Goal: Navigation & Orientation: Find specific page/section

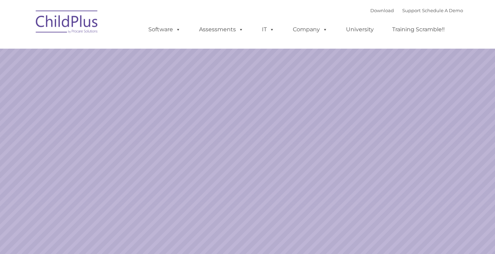
select select "MEDIUM"
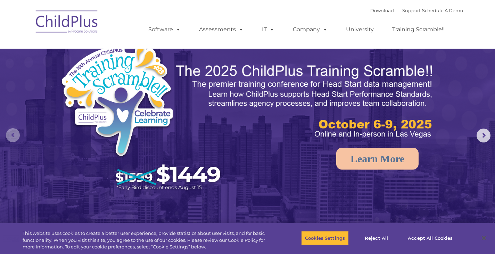
click at [10, 135] on rs-arrow at bounding box center [13, 135] width 14 height 14
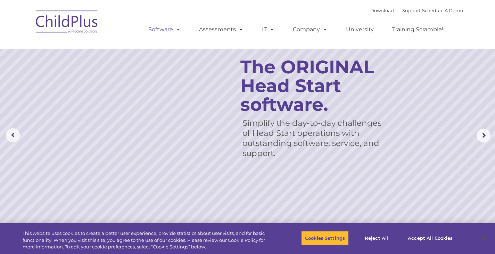
click at [167, 31] on link "Software" at bounding box center [164, 30] width 46 height 14
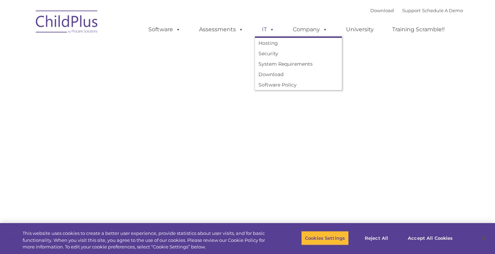
click at [263, 29] on link "IT" at bounding box center [268, 30] width 26 height 14
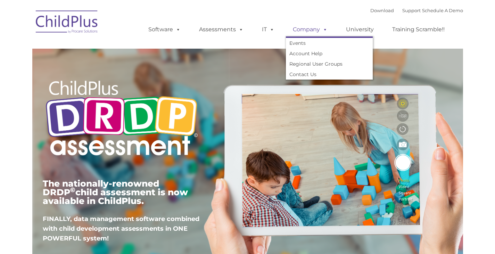
type input ""
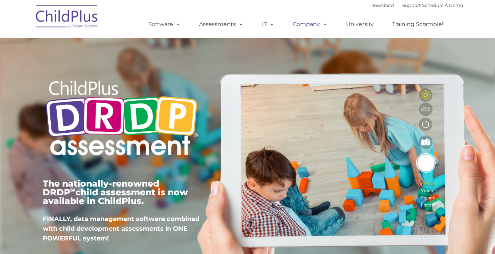
click at [309, 33] on ul "Software ChildPlus: The original and most widely-used Head Start data managemen…" at bounding box center [298, 24] width 328 height 28
click at [313, 28] on link "Company" at bounding box center [310, 24] width 49 height 14
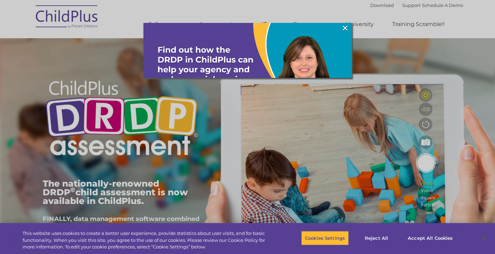
click at [371, 7] on div at bounding box center [247, 127] width 495 height 254
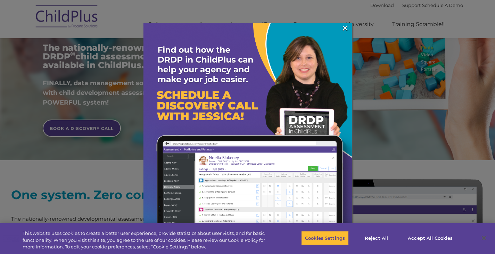
scroll to position [140, 0]
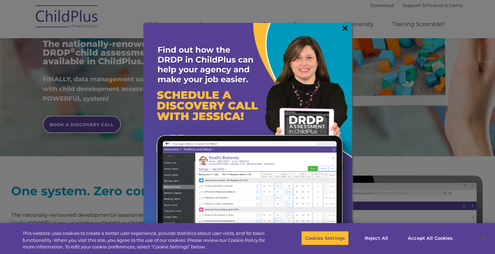
click at [347, 29] on link "×" at bounding box center [345, 28] width 8 height 7
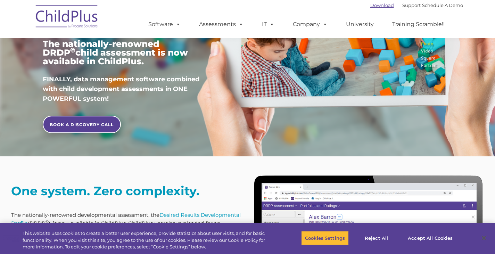
click at [370, 6] on link "Download" at bounding box center [382, 5] width 24 height 6
